Goal: Find specific page/section: Find specific page/section

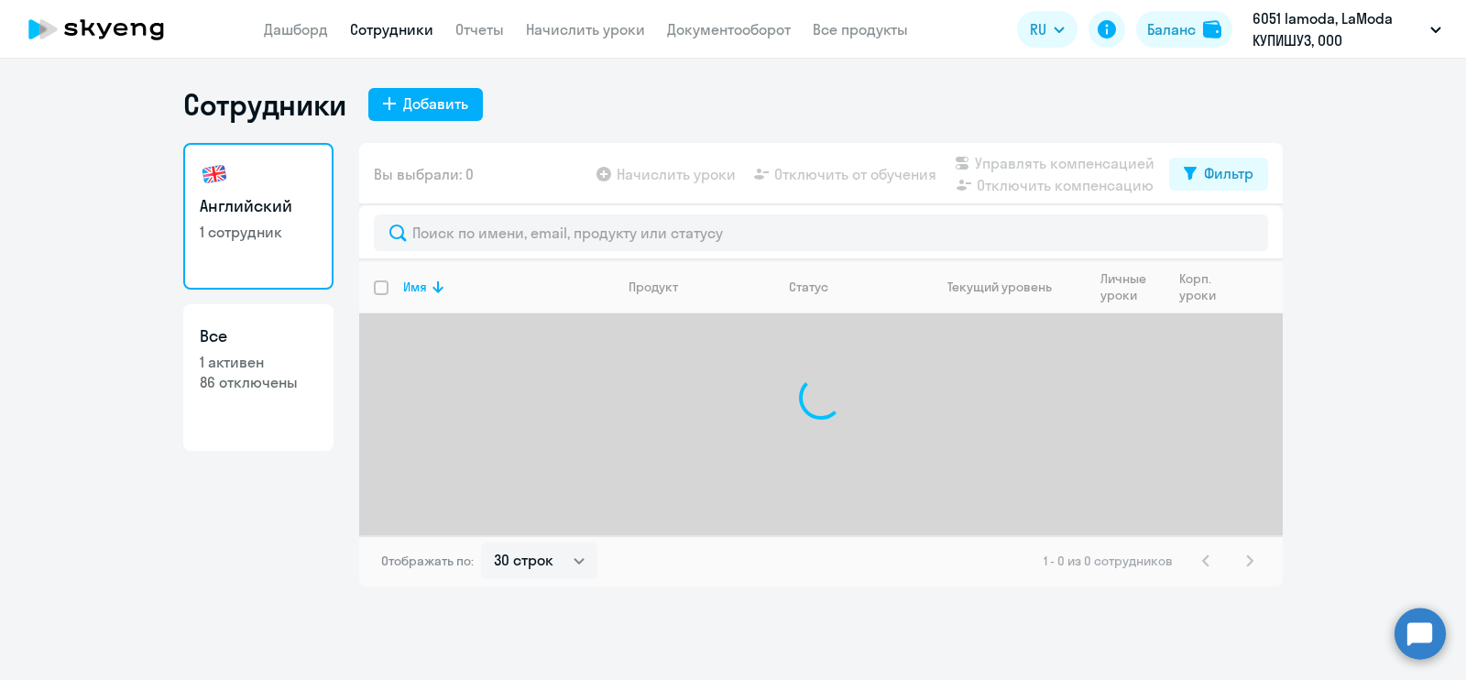
select select "30"
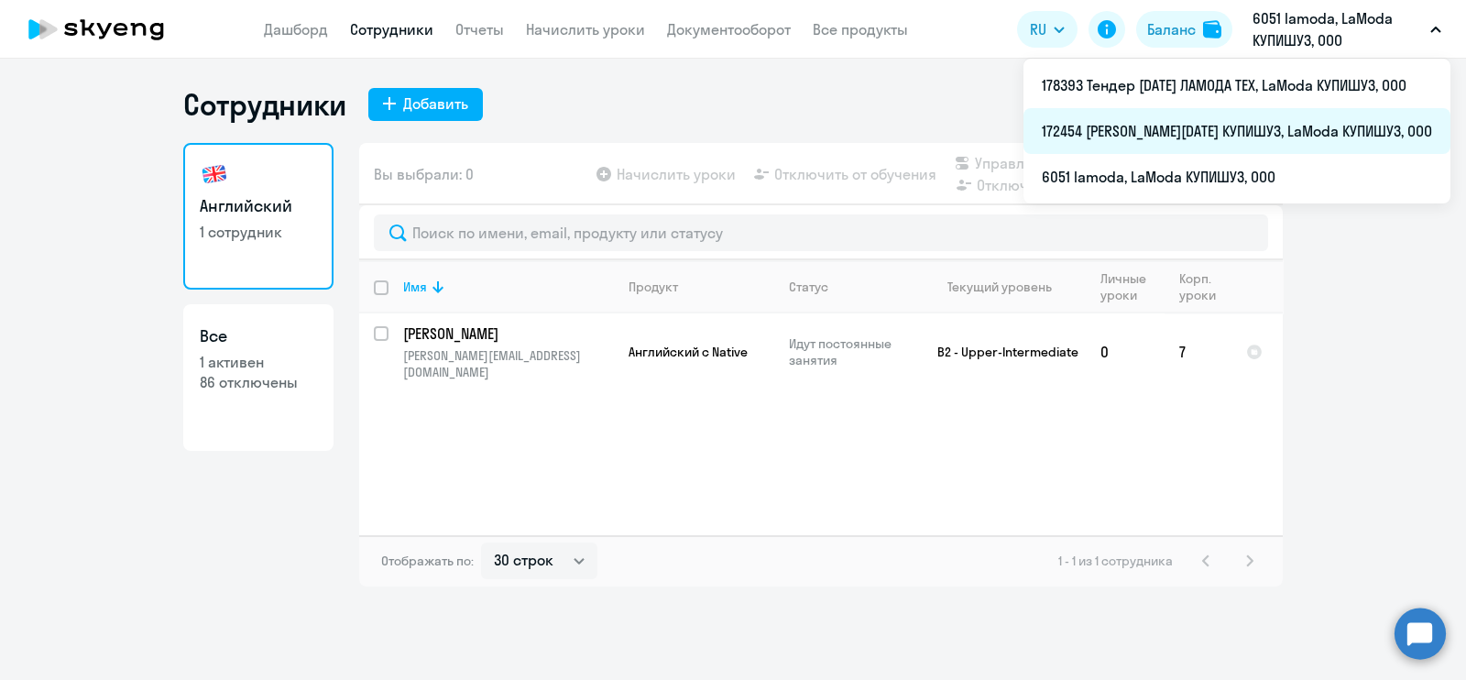
click at [1232, 139] on li "172454 [PERSON_NAME][DATE] КУПИШУЗ, LaModa КУПИШУЗ, ООО" at bounding box center [1236, 131] width 427 height 46
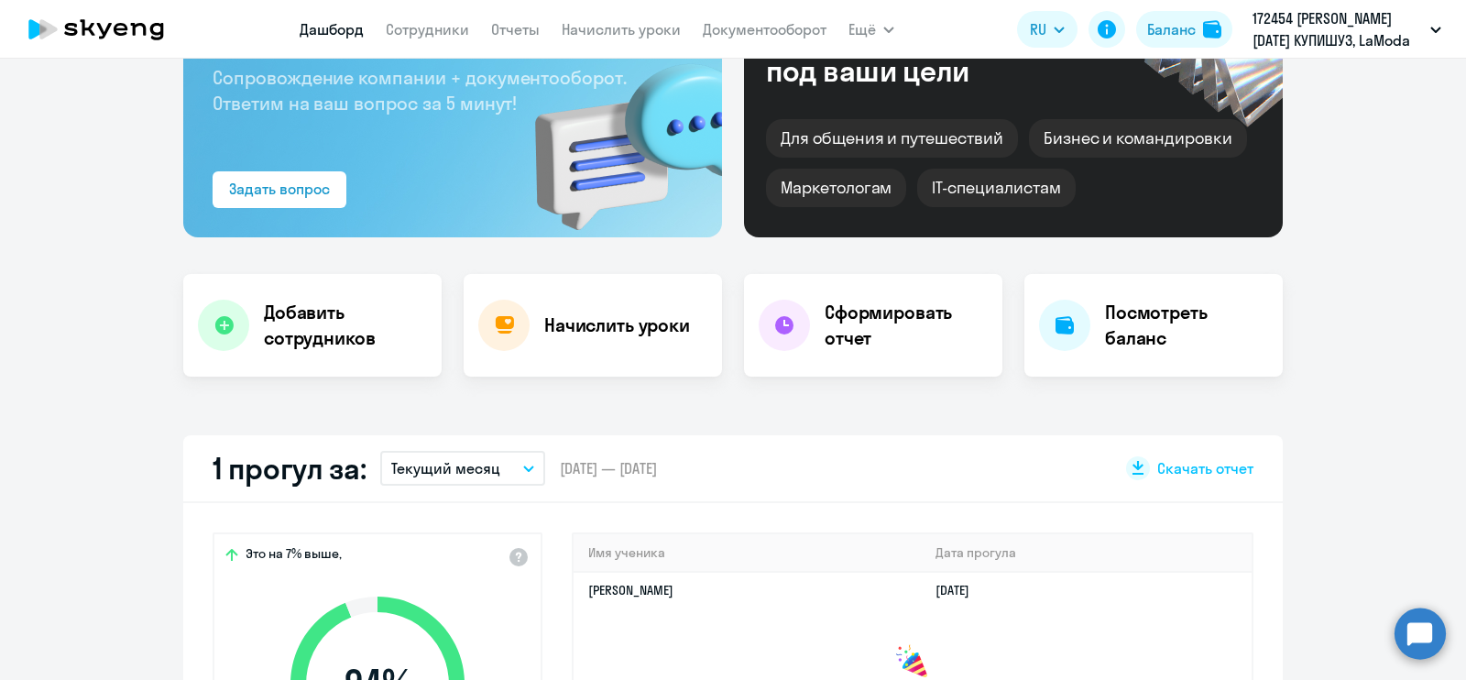
scroll to position [171, 0]
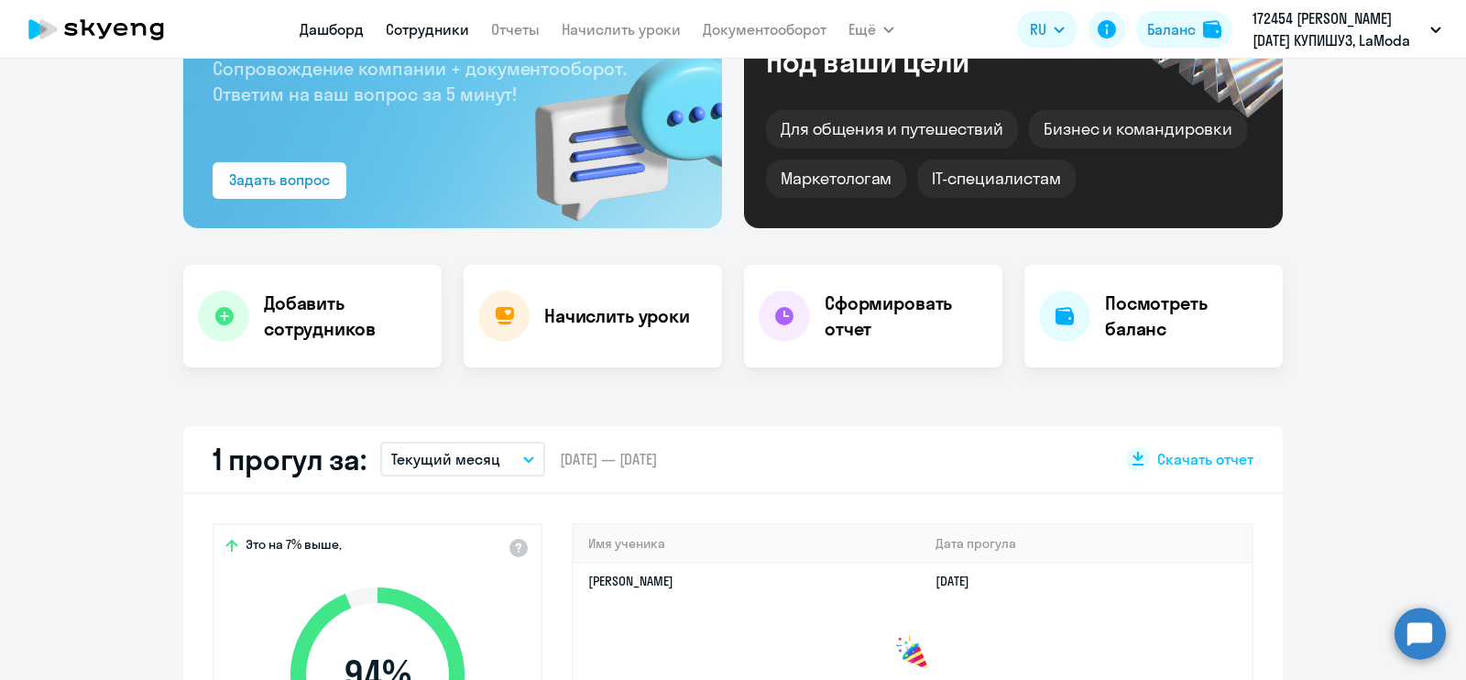
click at [424, 35] on link "Сотрудники" at bounding box center [427, 29] width 83 height 18
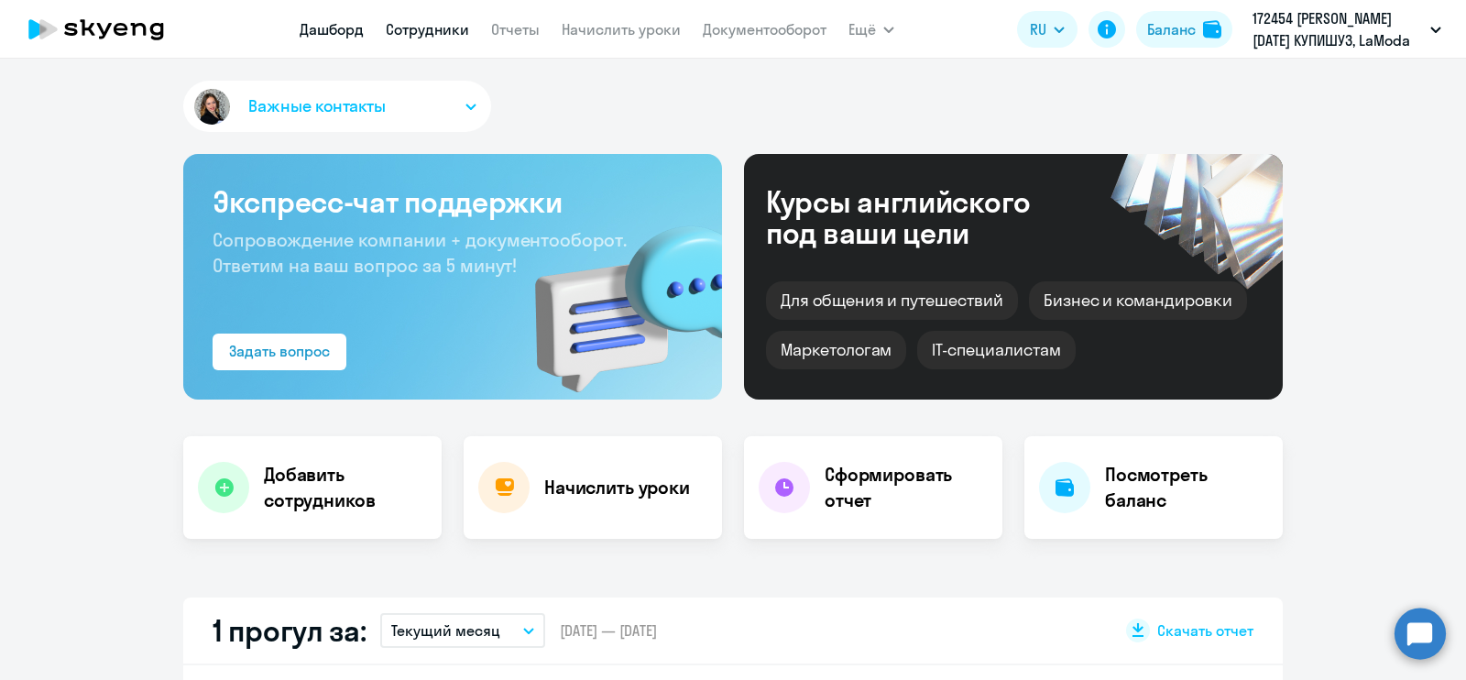
select select "30"
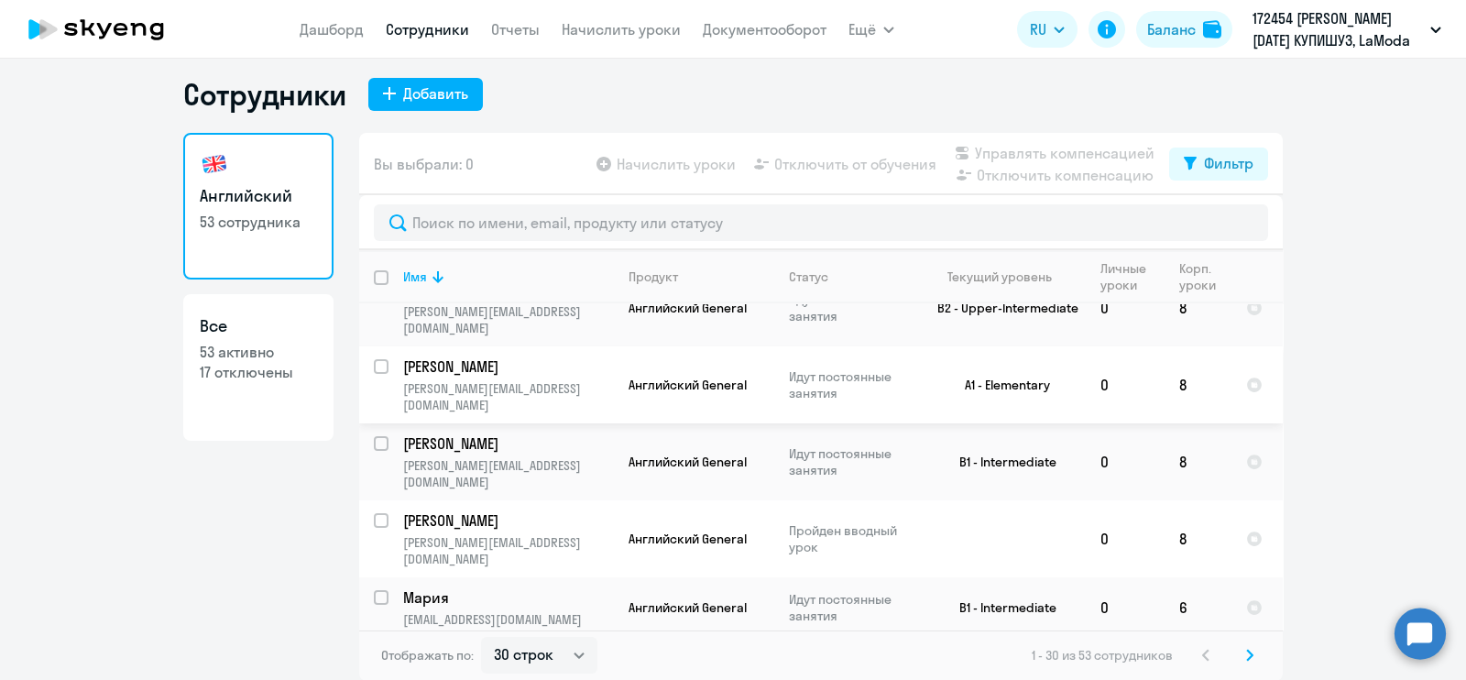
scroll to position [1014, 0]
